Goal: Task Accomplishment & Management: Manage account settings

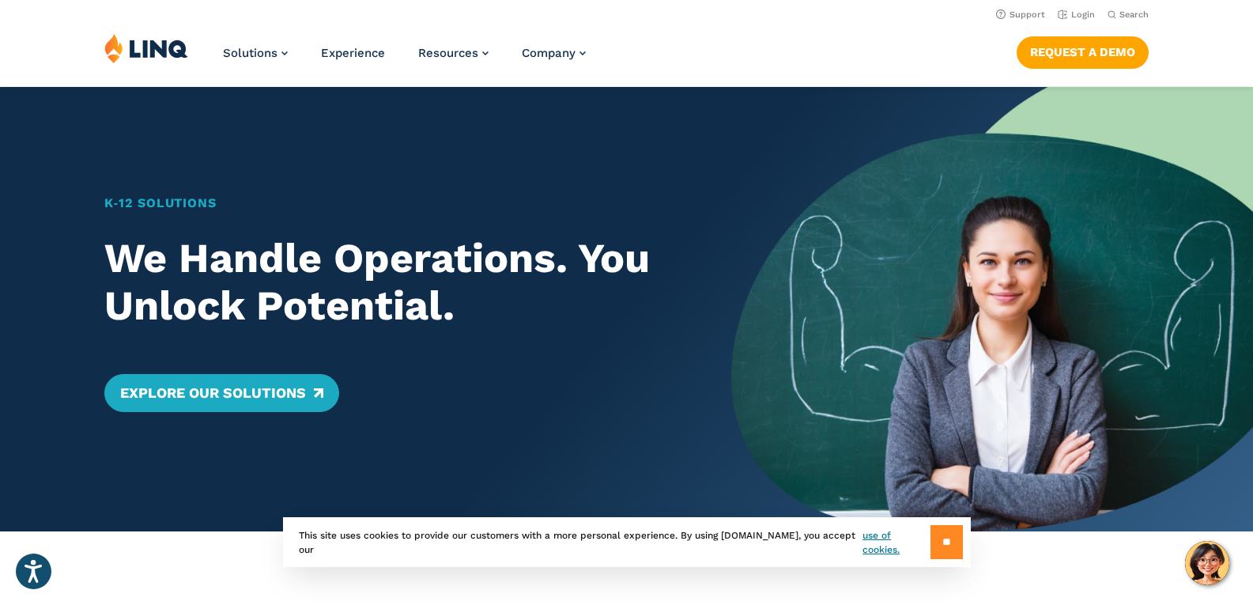
click at [954, 535] on input "**" at bounding box center [947, 542] width 32 height 34
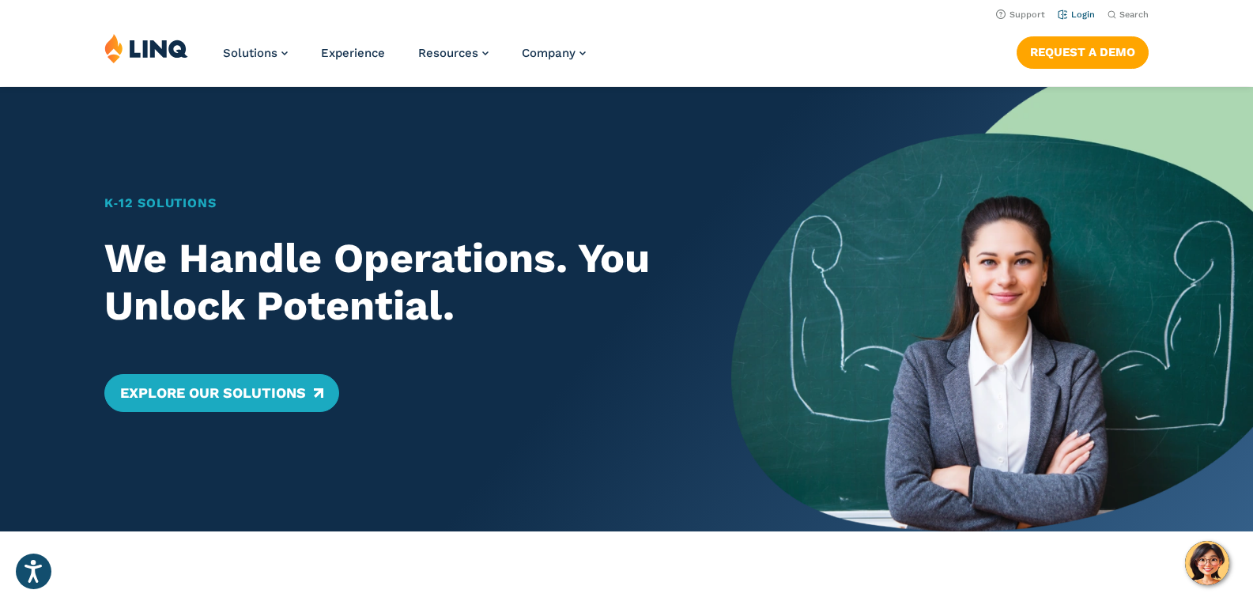
click at [1069, 10] on link "Login" at bounding box center [1076, 14] width 37 height 10
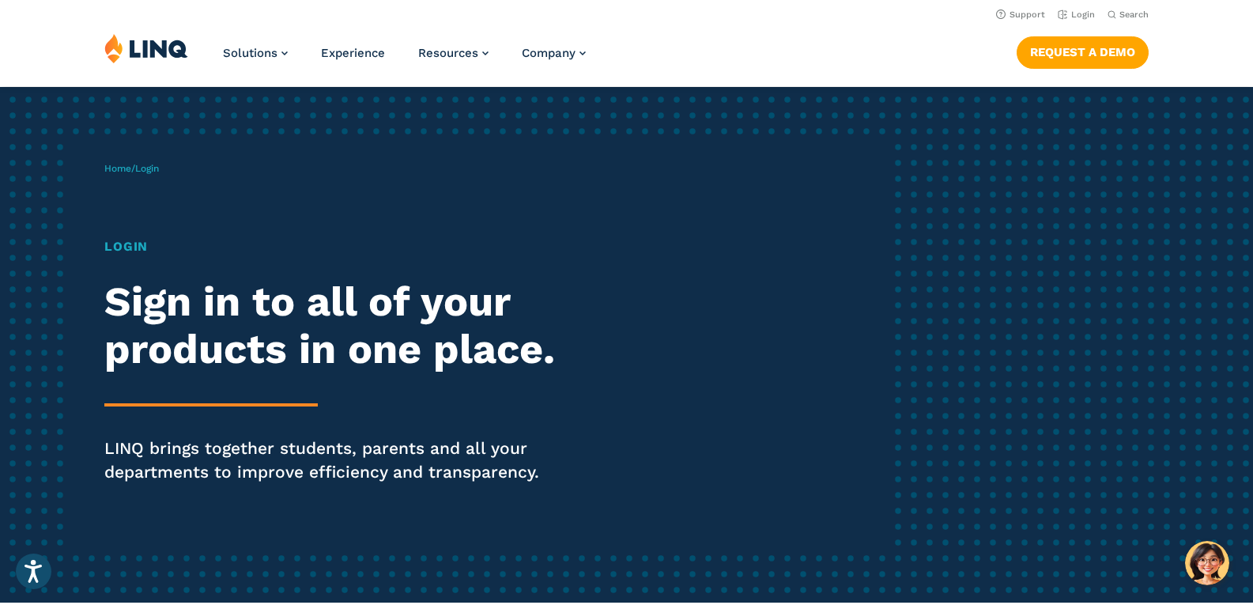
click at [155, 166] on span "Login" at bounding box center [147, 168] width 24 height 11
click at [1064, 9] on li "Login" at bounding box center [1076, 13] width 37 height 17
